Goal: Task Accomplishment & Management: Manage account settings

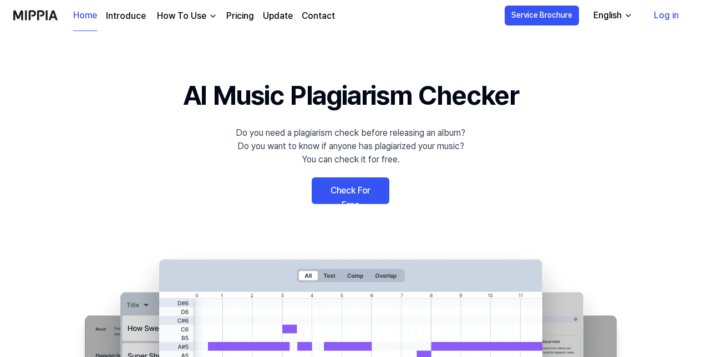
click at [341, 195] on link "Check For Free" at bounding box center [350, 190] width 78 height 27
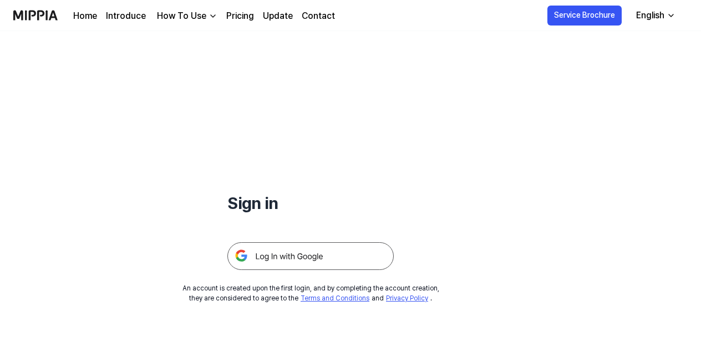
click at [326, 259] on img at bounding box center [310, 256] width 166 height 28
